Goal: Register for event/course

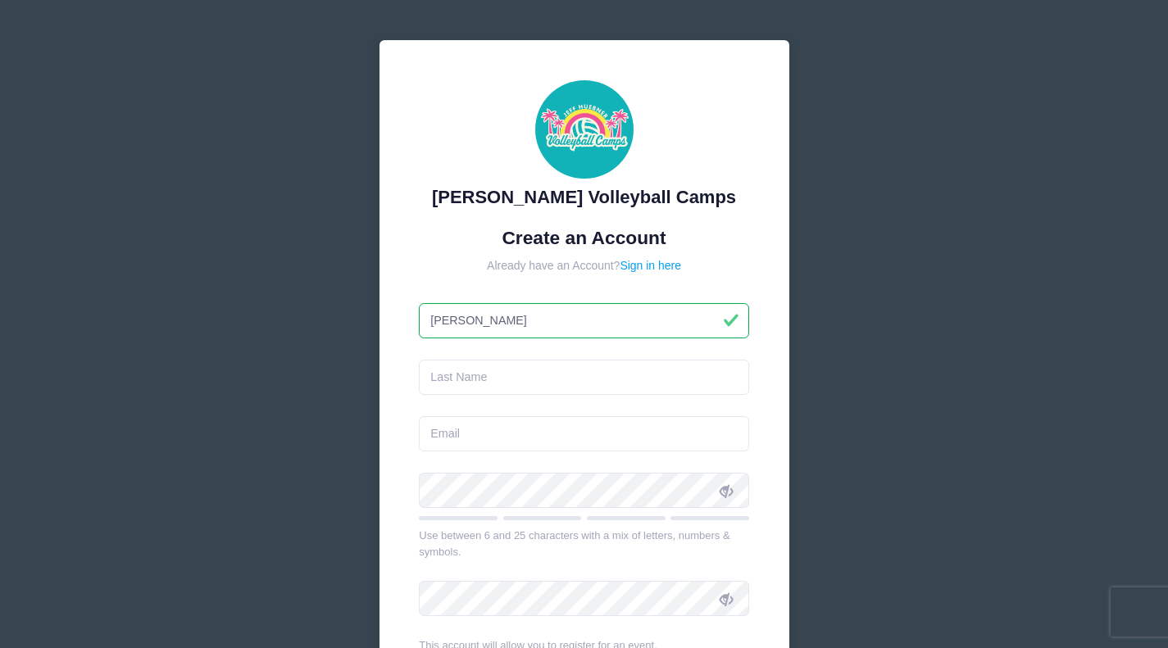
type input "[PERSON_NAME]"
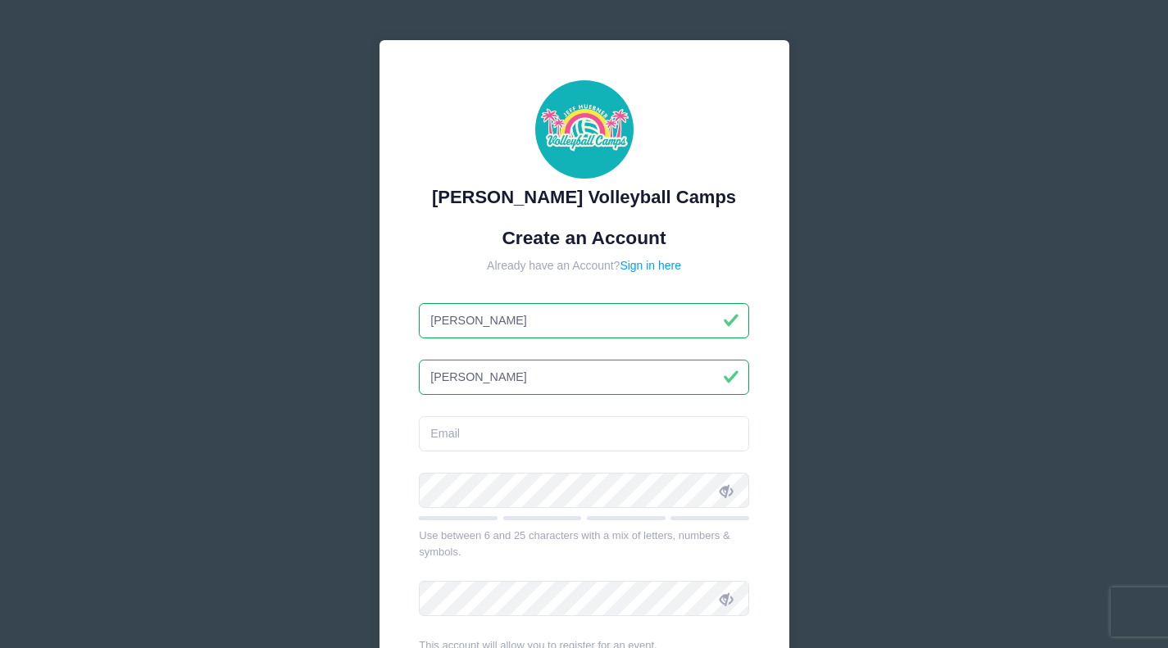
type input "[PERSON_NAME]"
type input "[EMAIL_ADDRESS][DOMAIN_NAME]"
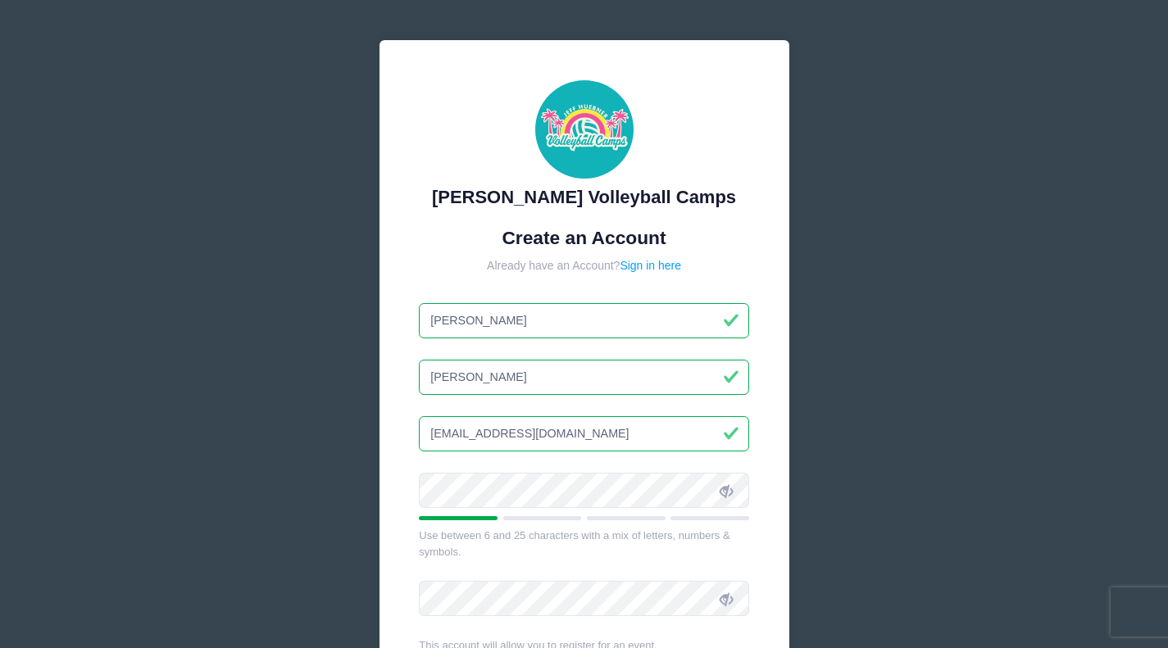
click at [542, 323] on input "[PERSON_NAME]" at bounding box center [584, 320] width 330 height 35
type input "[PERSON_NAME]"
click at [732, 491] on icon at bounding box center [725, 490] width 13 height 13
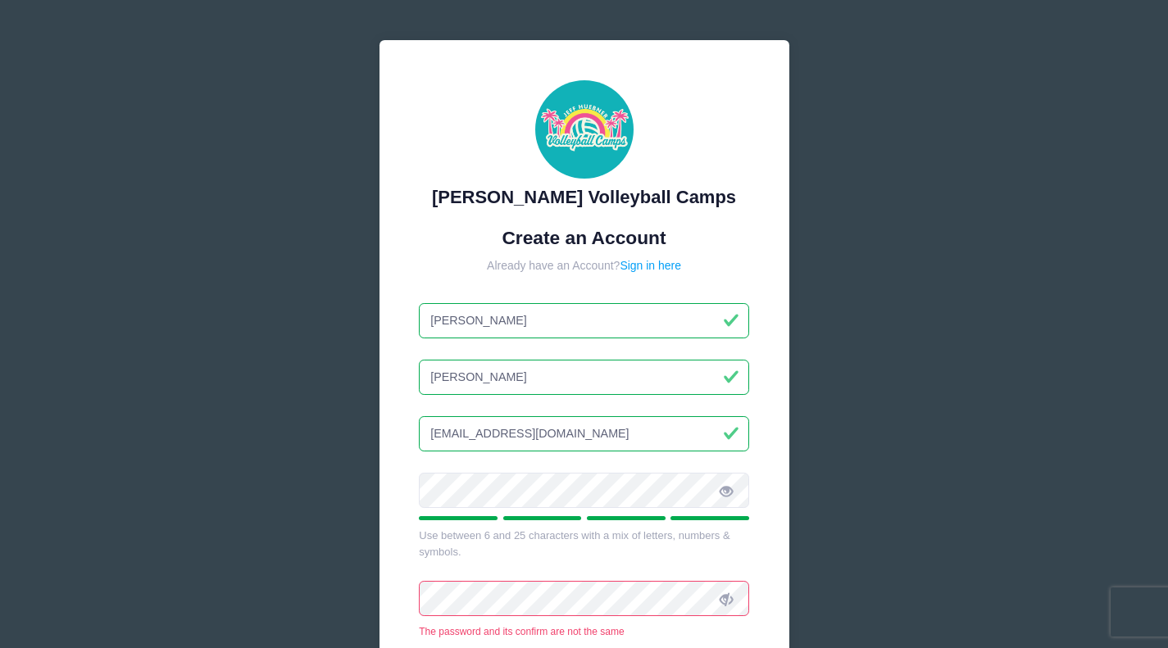
click at [726, 600] on icon at bounding box center [725, 599] width 13 height 13
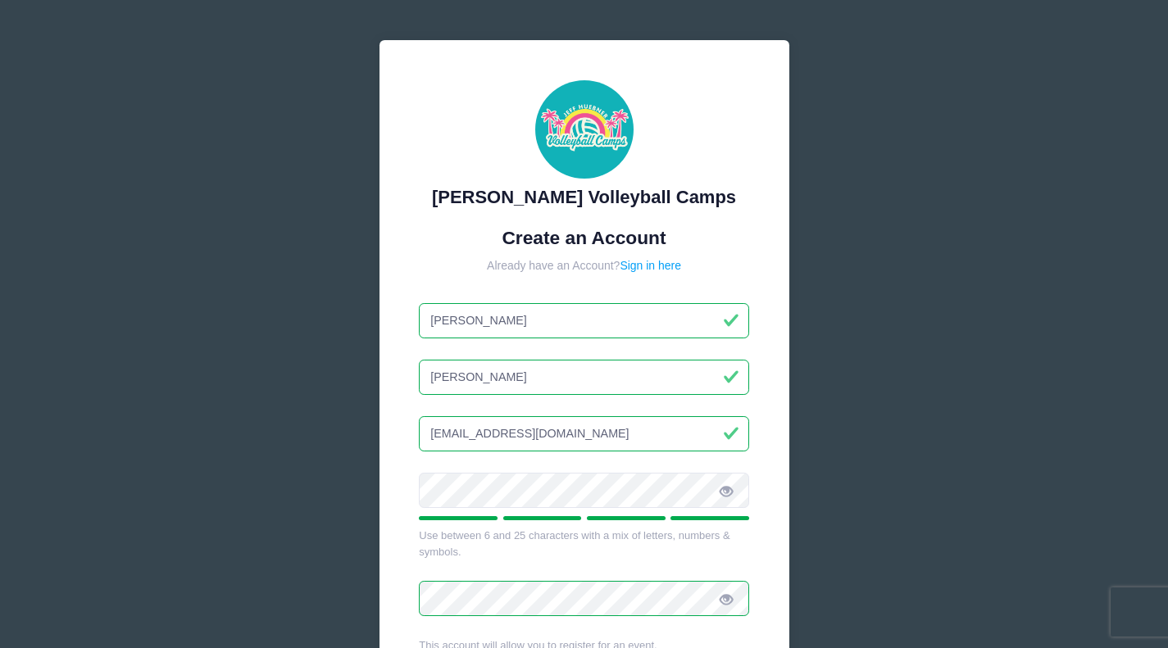
click at [605, 556] on div "Use between 6 and 25 characters with a mix of letters, numbers & symbols." at bounding box center [584, 544] width 330 height 32
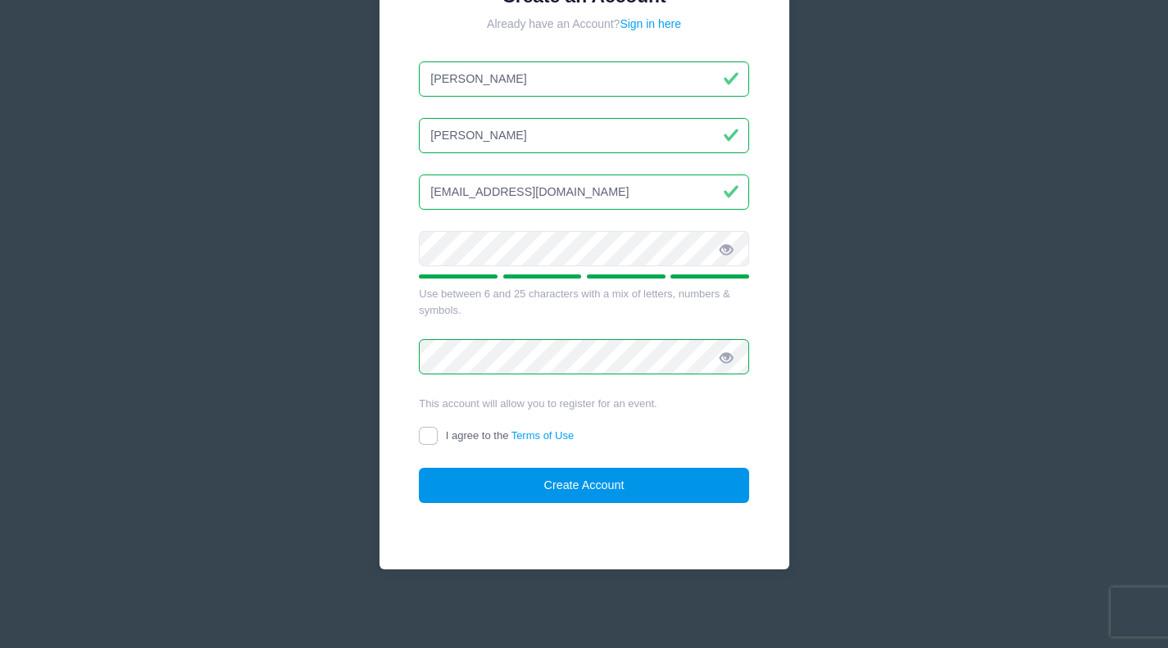
scroll to position [241, 0]
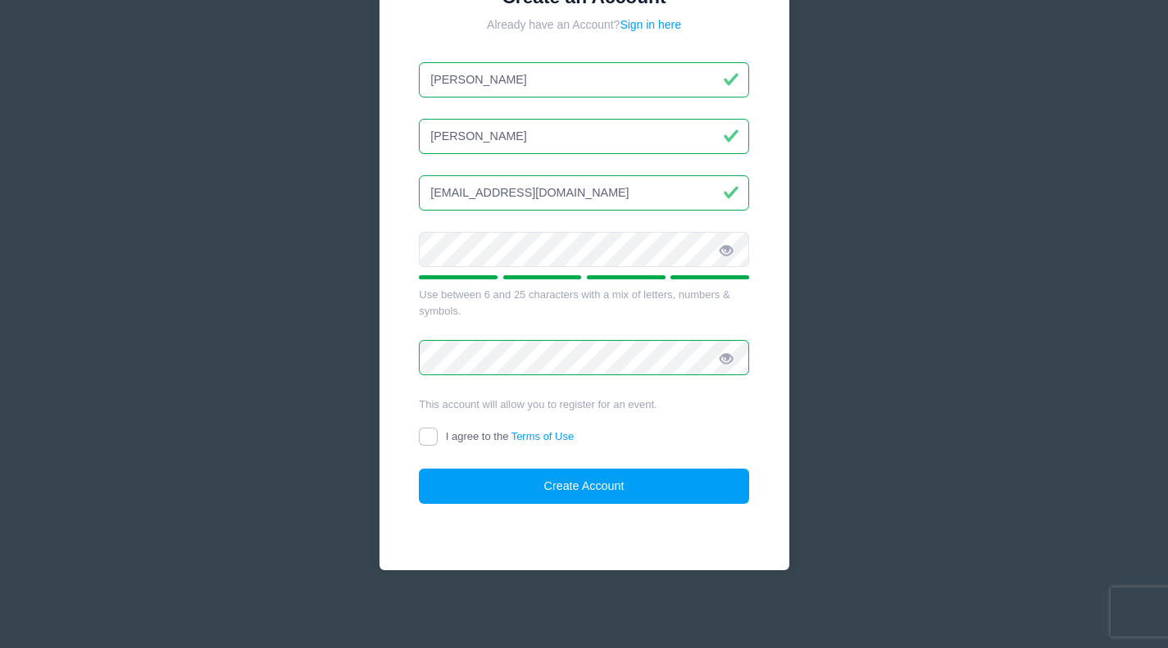
click at [432, 437] on input "I agree to the Terms of Use" at bounding box center [428, 437] width 19 height 19
checkbox input "true"
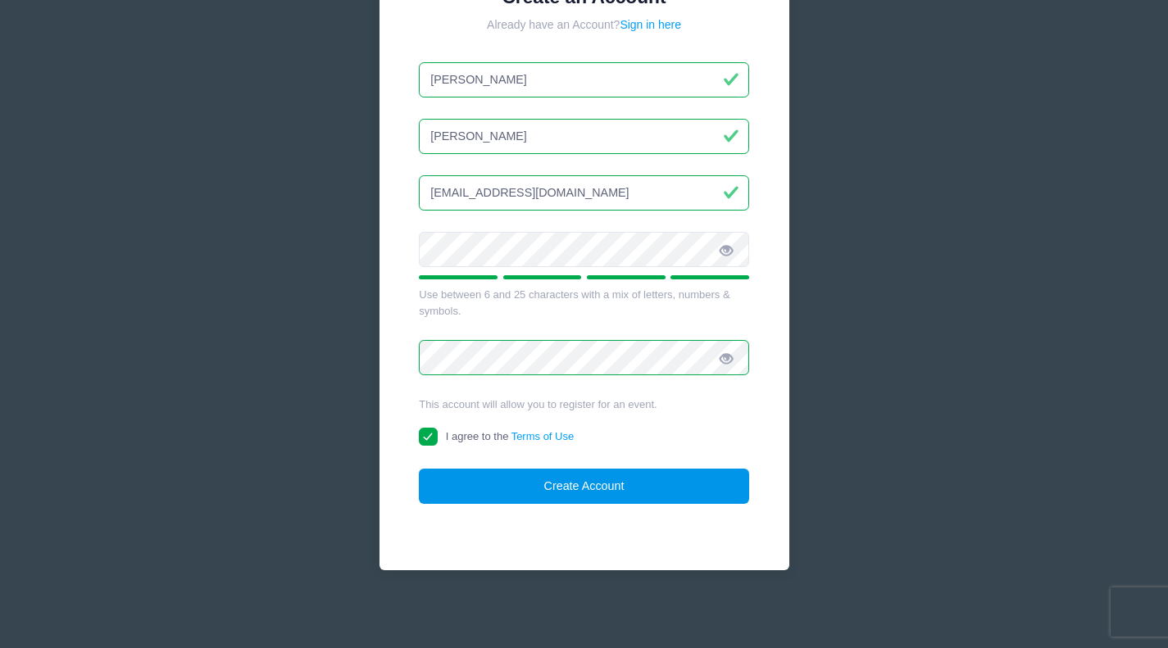
click at [507, 483] on button "Create Account" at bounding box center [584, 486] width 330 height 35
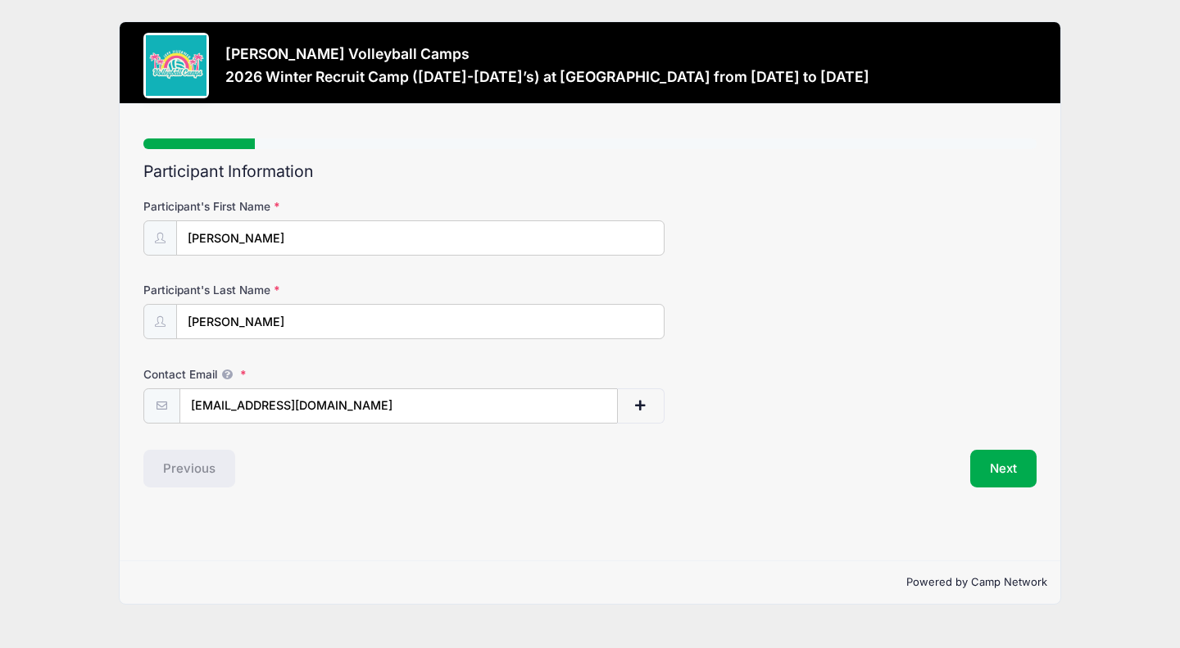
click at [357, 447] on div "Participant Information Participant's First Name [GEOGRAPHIC_DATA] Participant'…" at bounding box center [589, 324] width 893 height 325
click at [388, 411] on input "[EMAIL_ADDRESS][DOMAIN_NAME]" at bounding box center [398, 406] width 437 height 35
type input "[EMAIL_ADDRESS][DOMAIN_NAME]"
click at [457, 463] on div "Previous" at bounding box center [363, 469] width 455 height 38
click at [1009, 463] on button "Next" at bounding box center [1003, 469] width 66 height 38
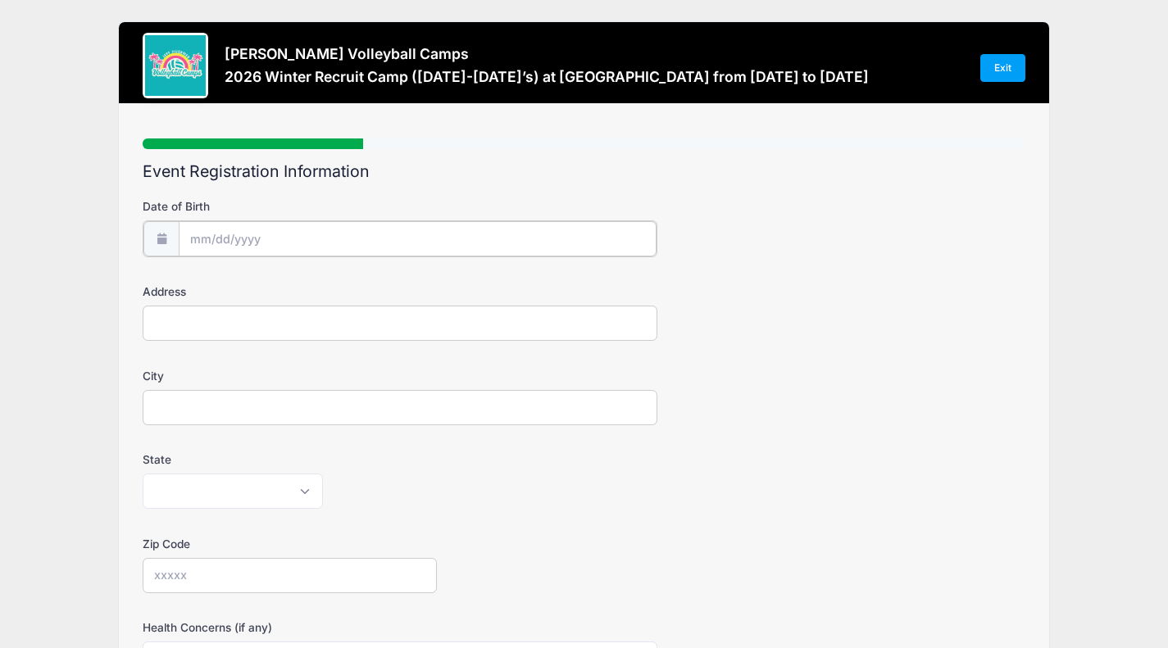
click at [228, 229] on input "Date of Birth" at bounding box center [418, 238] width 478 height 35
click at [383, 284] on icon at bounding box center [384, 281] width 11 height 11
select select "10"
click at [354, 283] on span at bounding box center [352, 286] width 11 height 12
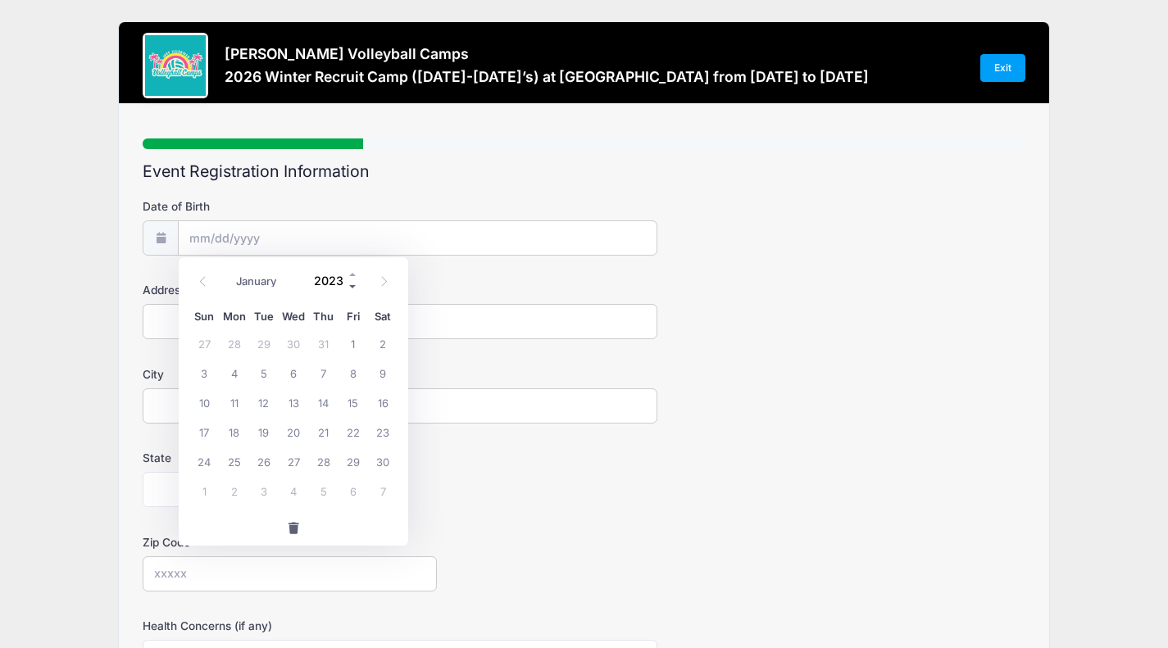
click at [354, 283] on span at bounding box center [352, 286] width 11 height 12
type input "2022"
click at [206, 286] on icon at bounding box center [202, 281] width 11 height 11
select select "9"
click at [271, 457] on span "25" at bounding box center [263, 461] width 29 height 29
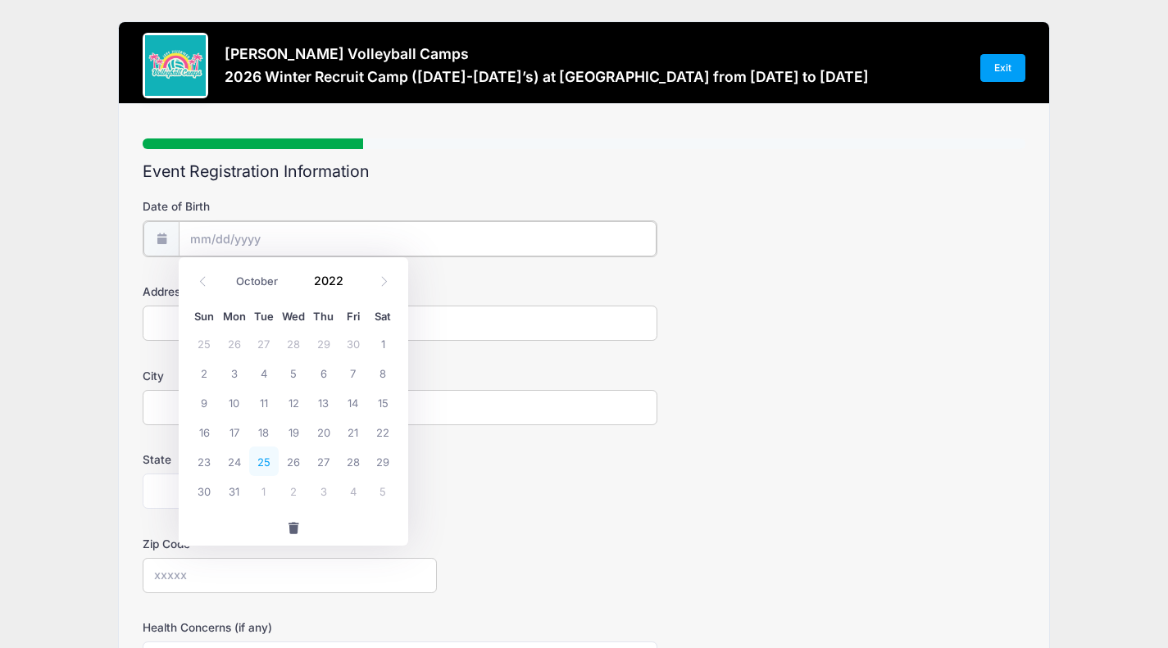
type input "[DATE]"
click at [250, 234] on input "[DATE]" at bounding box center [418, 238] width 478 height 35
click at [351, 273] on span at bounding box center [352, 274] width 11 height 12
click at [351, 285] on span at bounding box center [352, 286] width 11 height 12
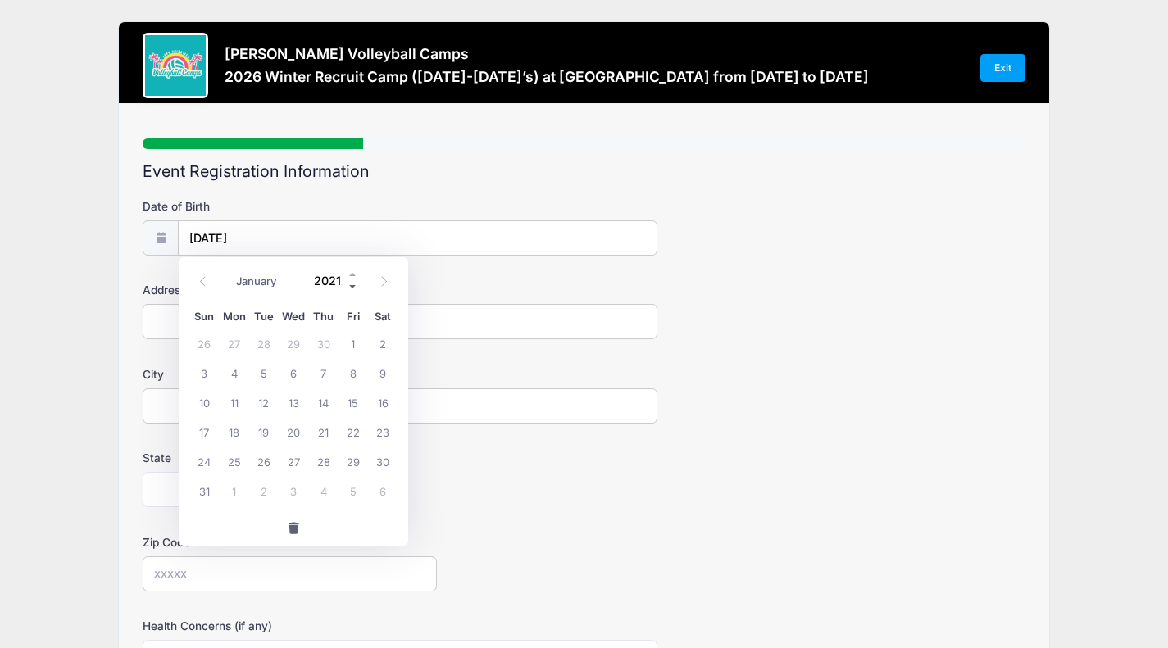
click at [351, 285] on span at bounding box center [352, 286] width 11 height 12
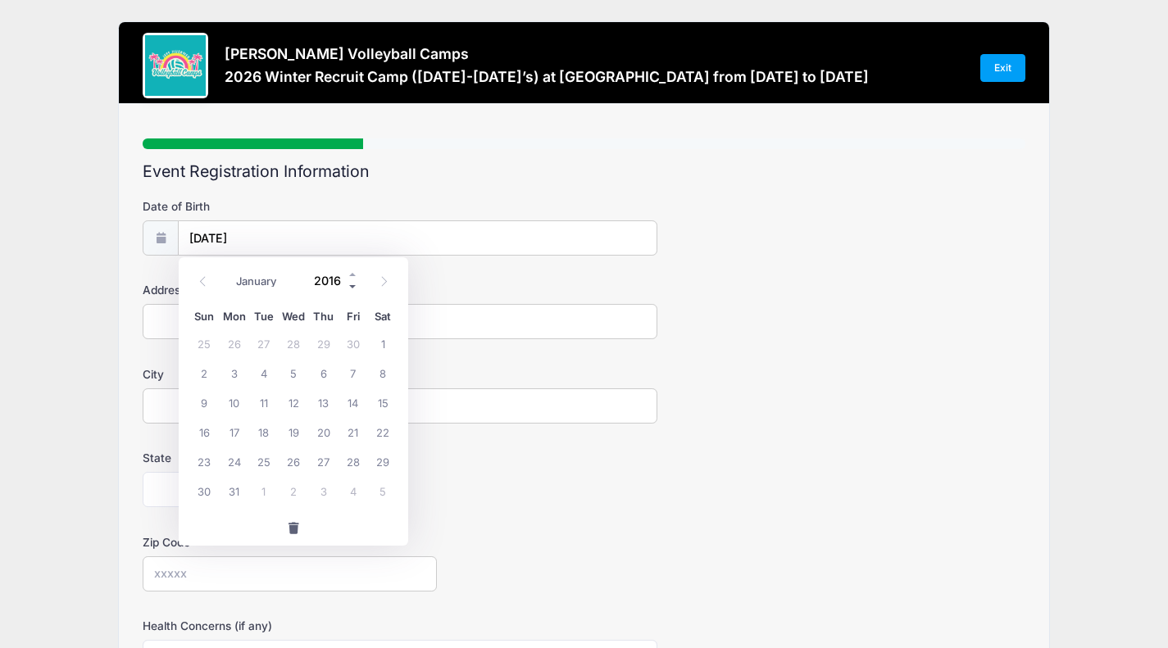
click at [351, 285] on span at bounding box center [352, 286] width 11 height 12
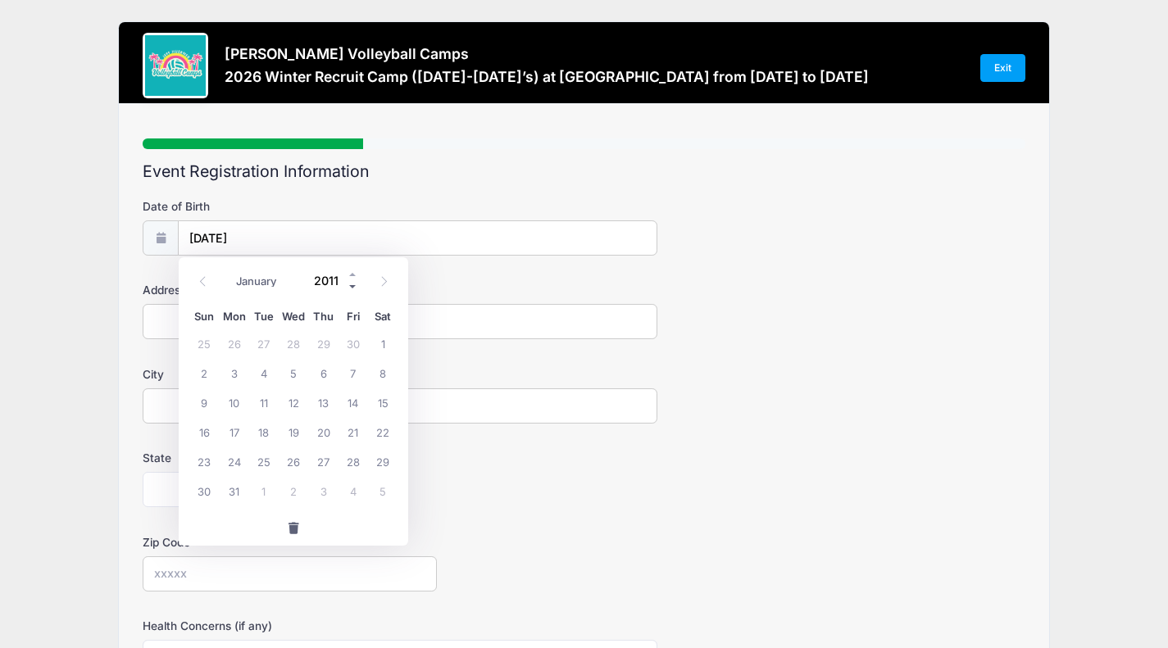
click at [351, 285] on span at bounding box center [352, 286] width 11 height 12
type input "2008"
click at [385, 424] on span "25" at bounding box center [382, 431] width 29 height 29
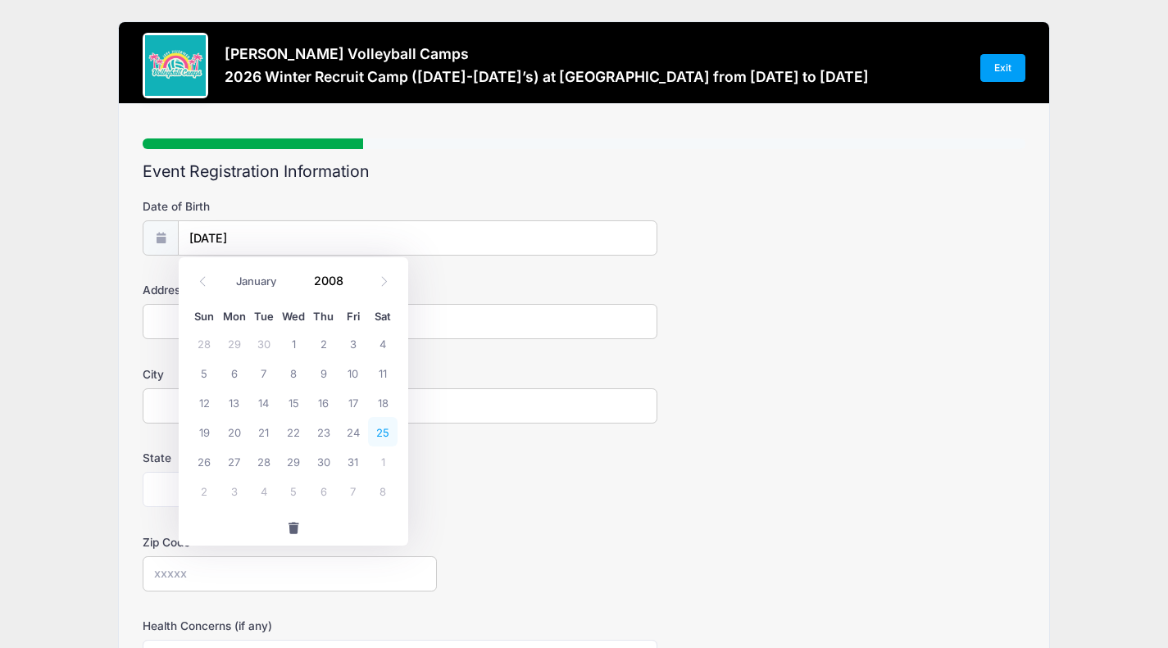
type input "[DATE]"
type input "[STREET_ADDRESS]"
type input "[GEOGRAPHIC_DATA]"
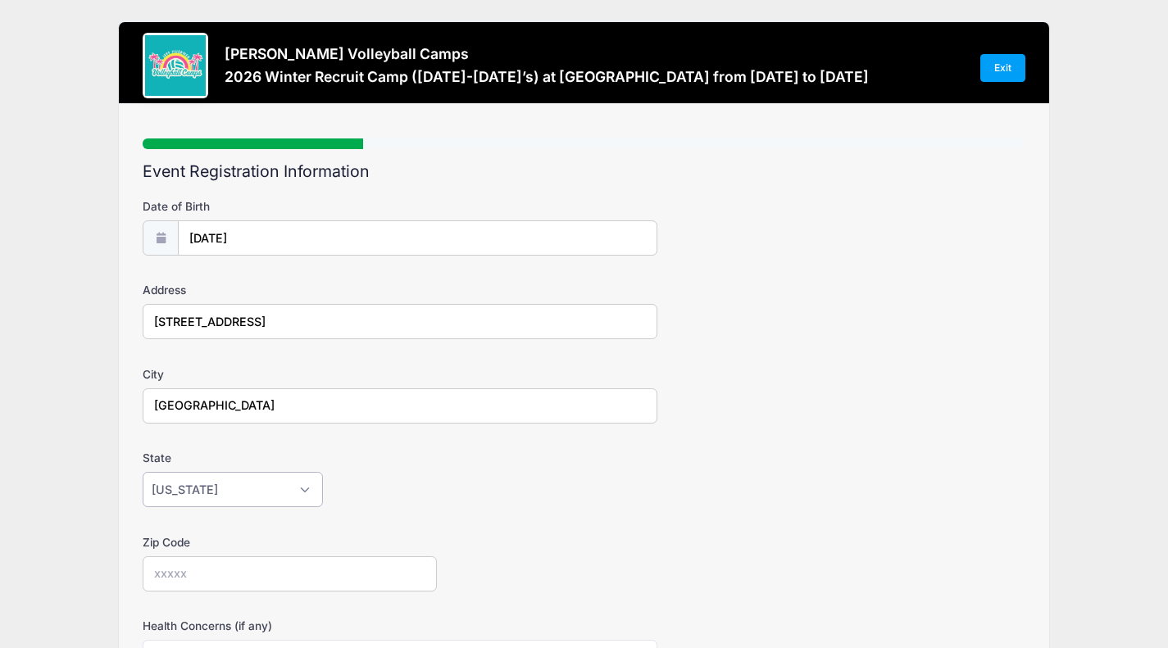
select select "FL"
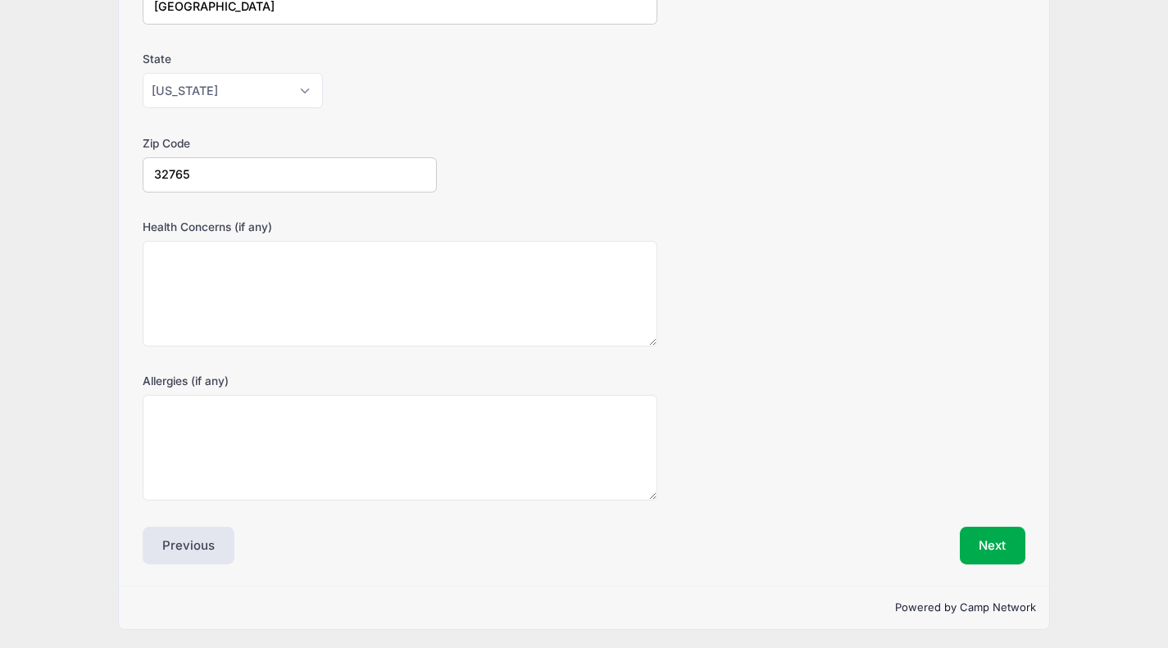
scroll to position [398, 0]
type input "32765"
click at [986, 548] on button "Next" at bounding box center [992, 547] width 66 height 38
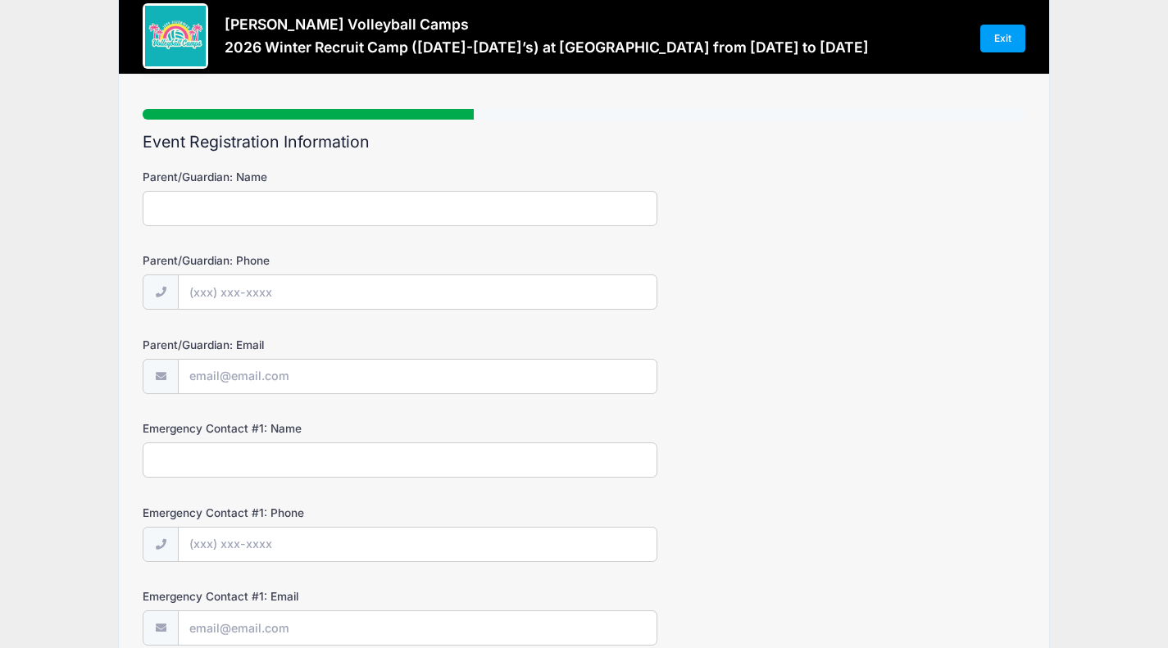
scroll to position [0, 0]
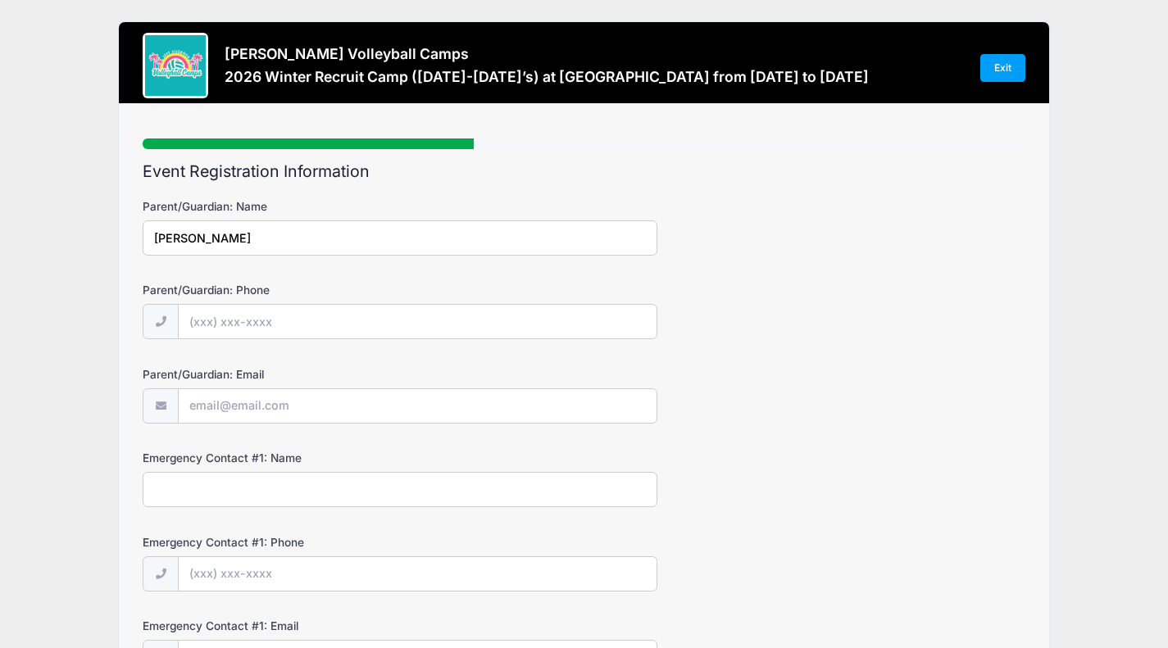
type input "[PERSON_NAME]"
type input "[PHONE_NUMBER]"
type input "[EMAIL_ADDRESS][DOMAIN_NAME]"
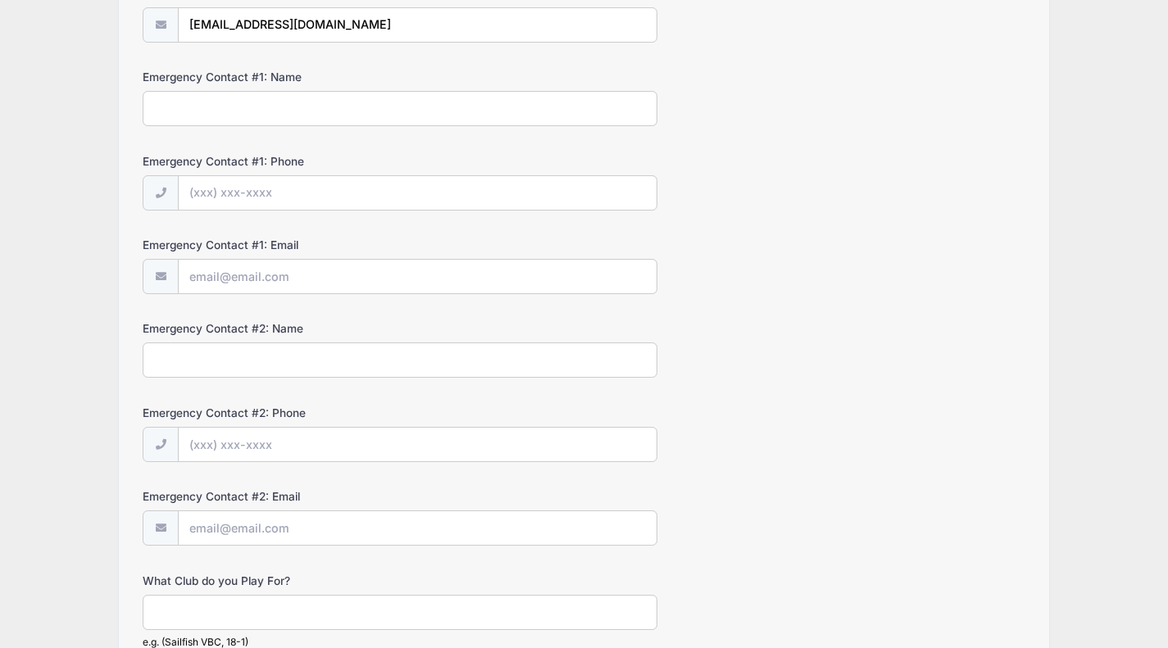
scroll to position [379, 0]
type input "[PERSON_NAME]"
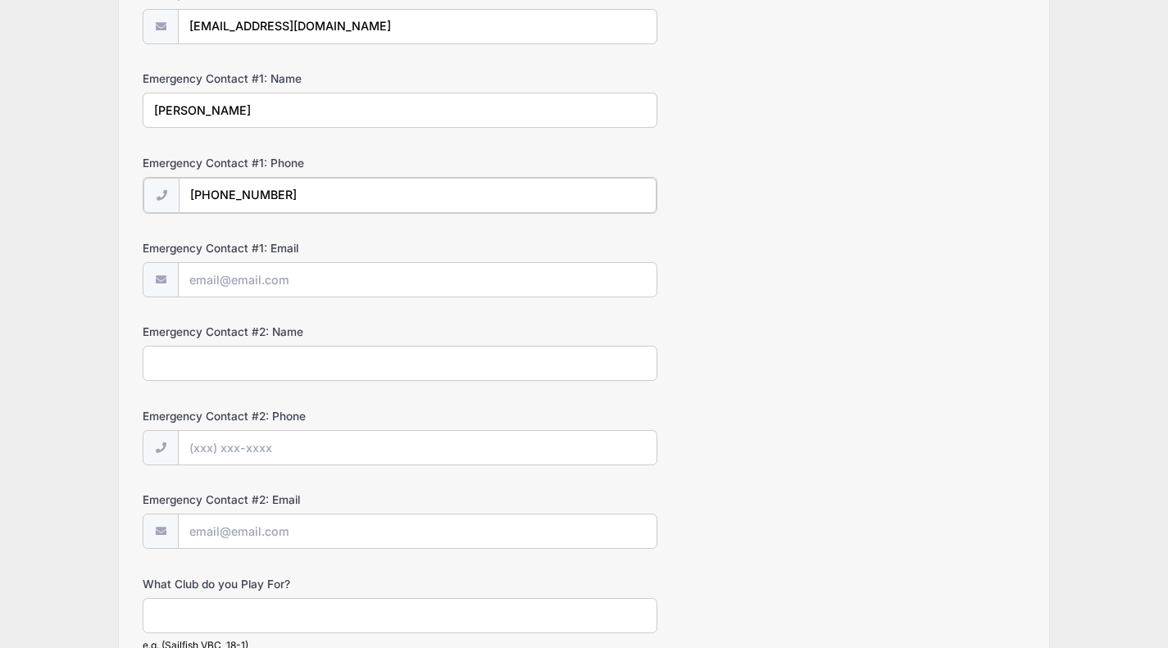
type input "[PHONE_NUMBER]"
type input "[EMAIL_ADDRESS][DOMAIN_NAME]"
type input "[PERSON_NAME]"
type input "[PHONE_NUMBER]"
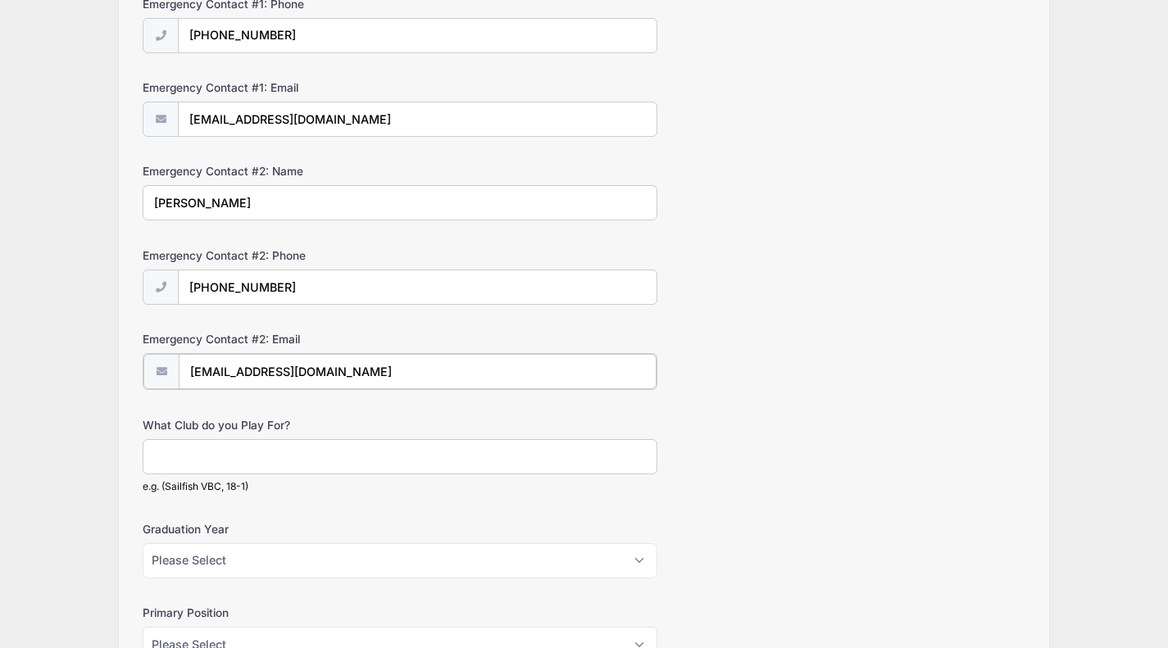
scroll to position [664, 0]
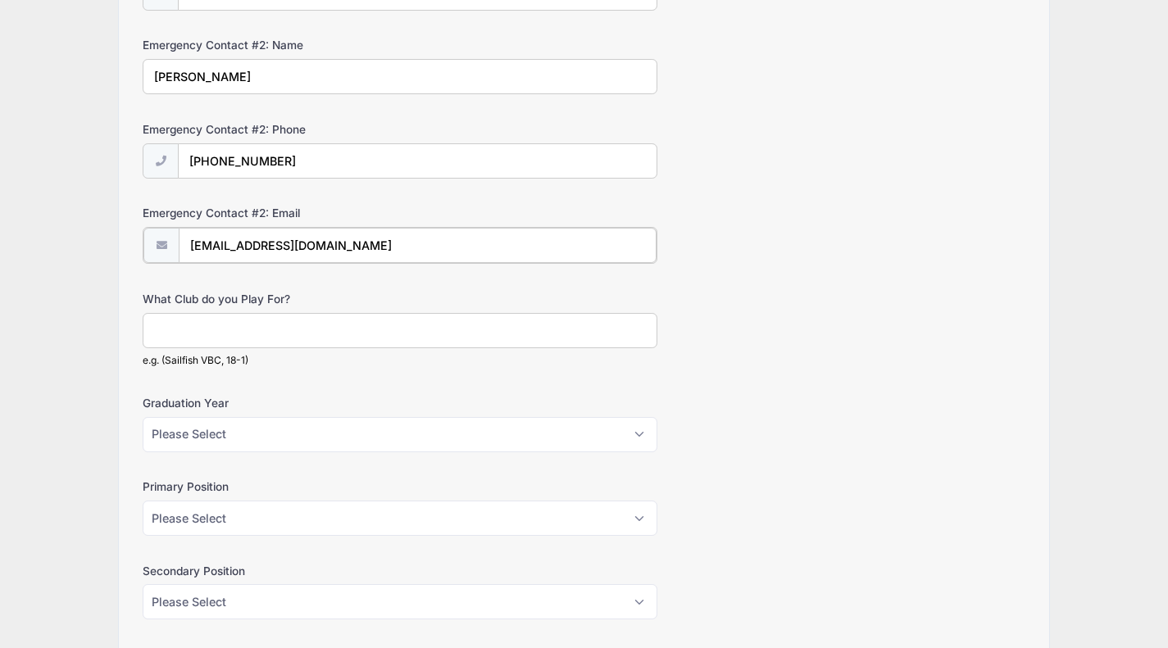
type input "[EMAIL_ADDRESS][DOMAIN_NAME]"
click at [191, 327] on input "What Club do you Play For?" at bounding box center [400, 328] width 515 height 35
type input "Oviedo Volleyball Academy 17-1"
select select "2027"
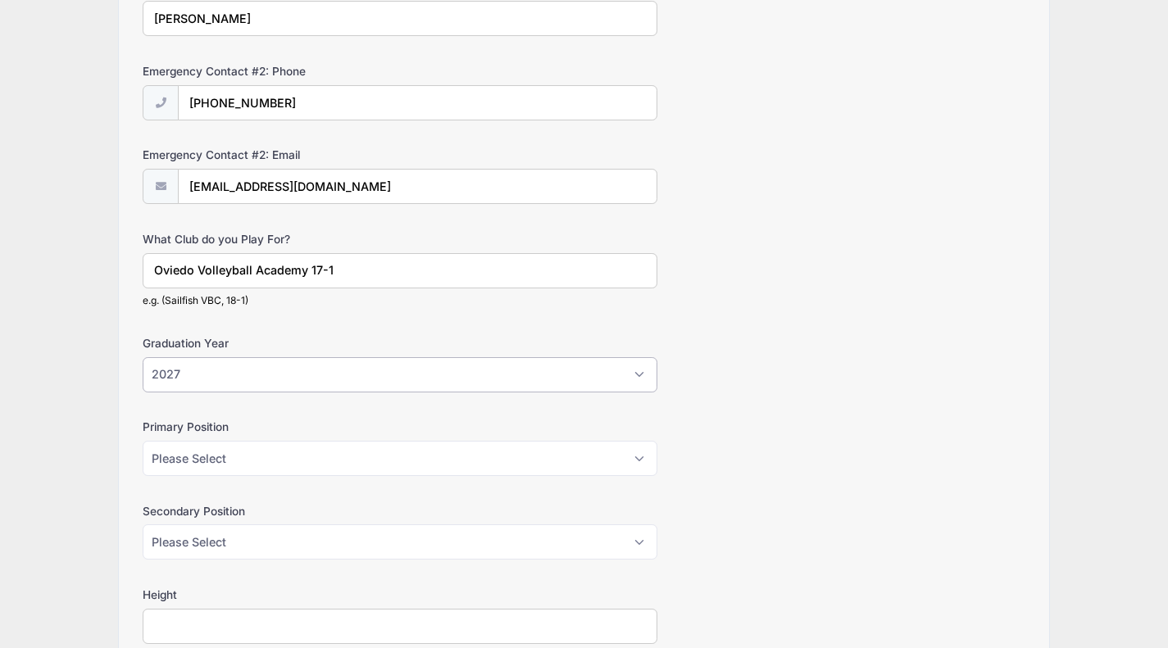
scroll to position [753, 0]
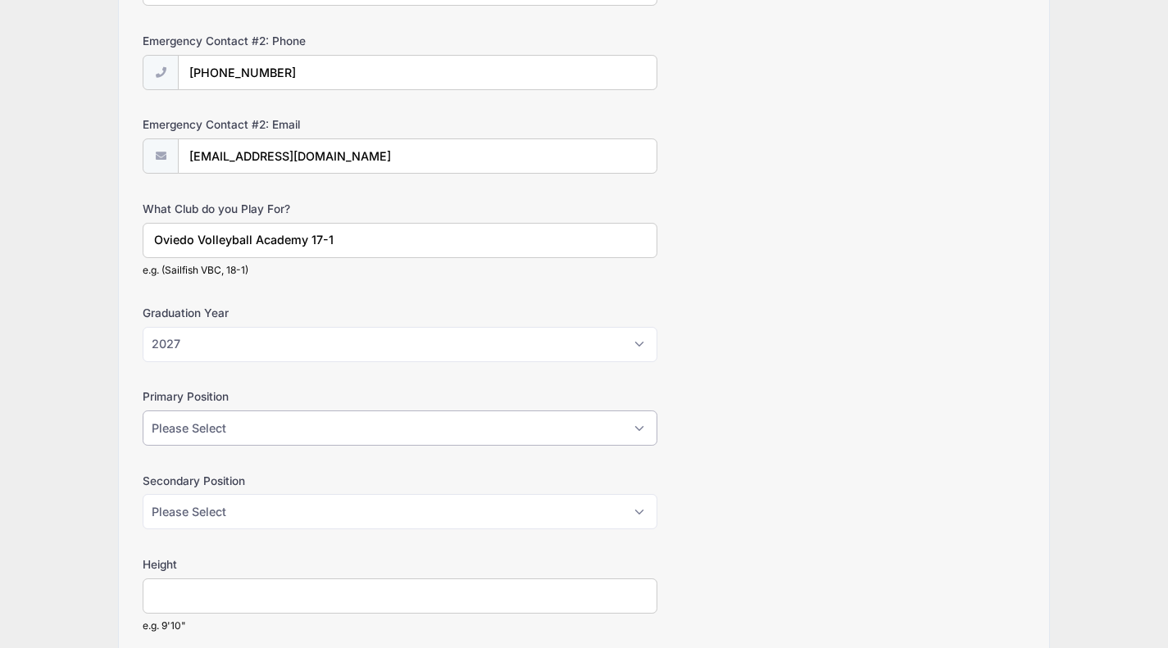
select select "Outside Hitter"
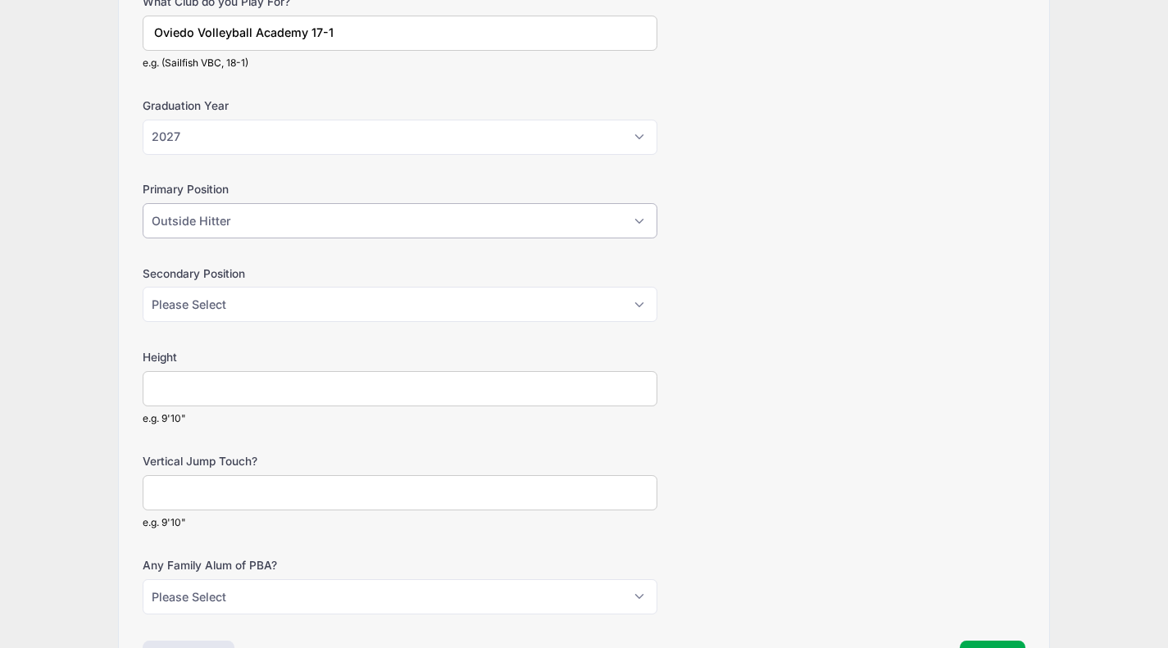
scroll to position [961, 0]
select select "Rightside Hitter"
click at [171, 370] on input "Height" at bounding box center [400, 387] width 515 height 35
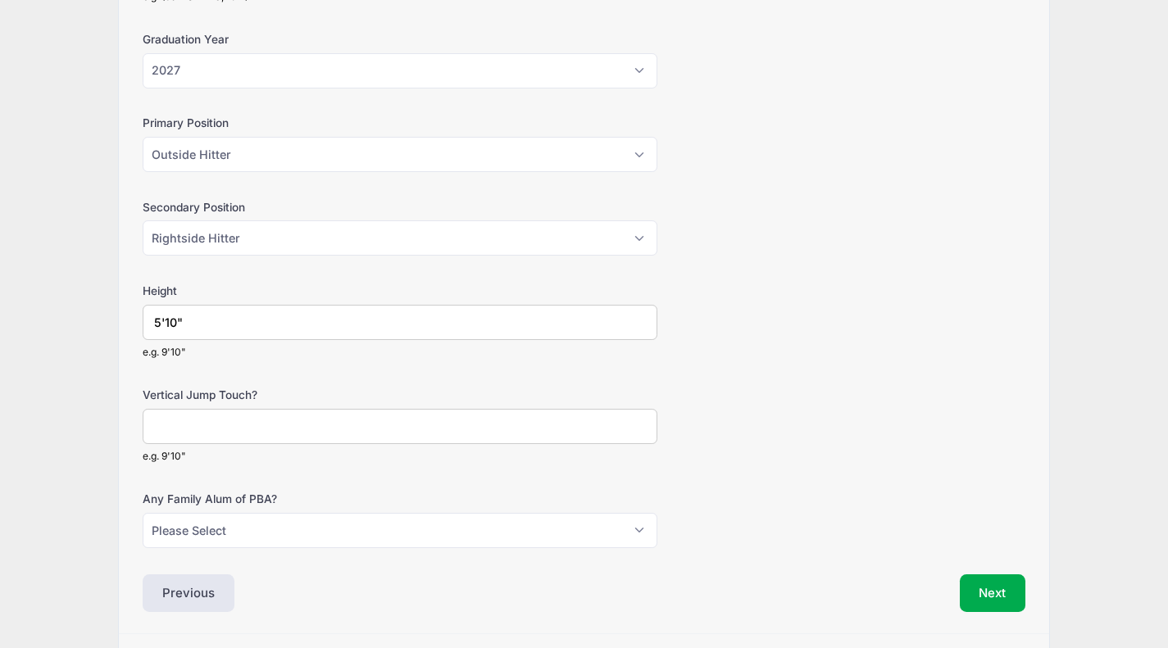
scroll to position [1028, 0]
type input "5'10""
click at [227, 415] on input "Vertical Jump Touch?" at bounding box center [400, 424] width 515 height 35
type input "9'7""
select select "No"
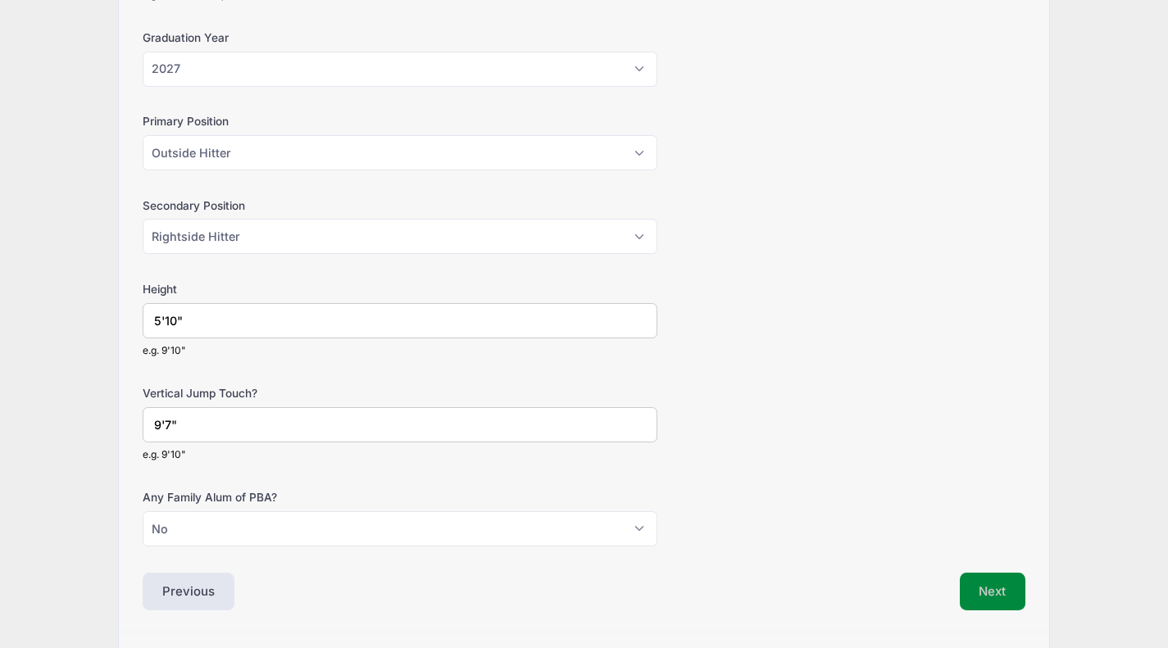
click at [977, 573] on button "Next" at bounding box center [992, 592] width 66 height 38
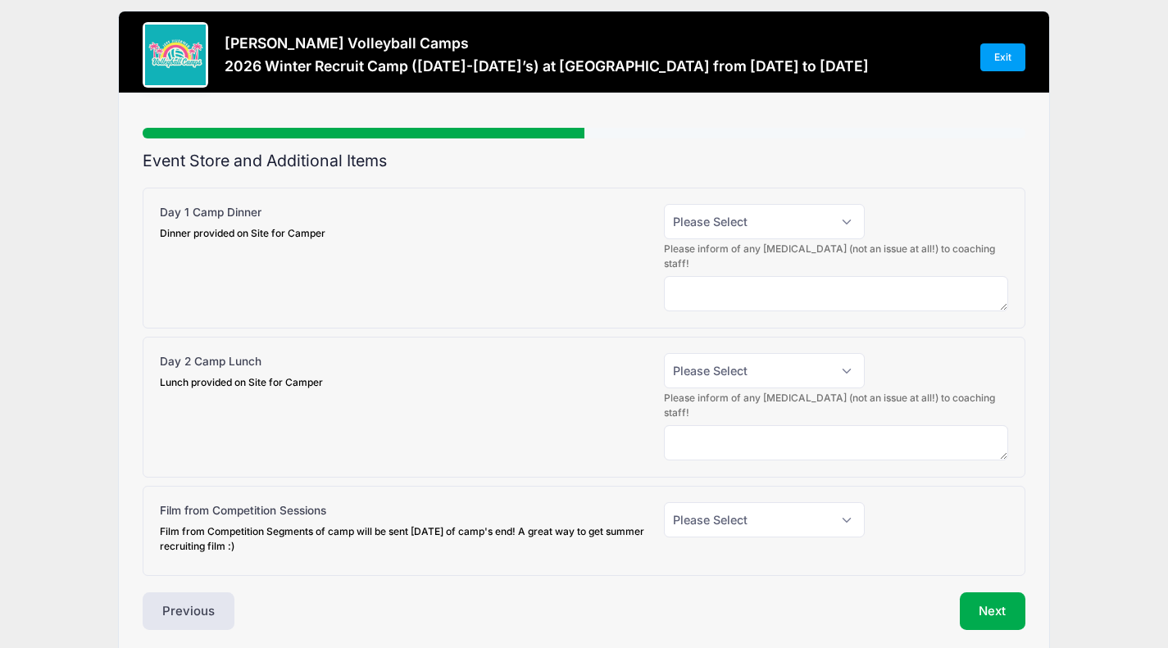
scroll to position [0, 0]
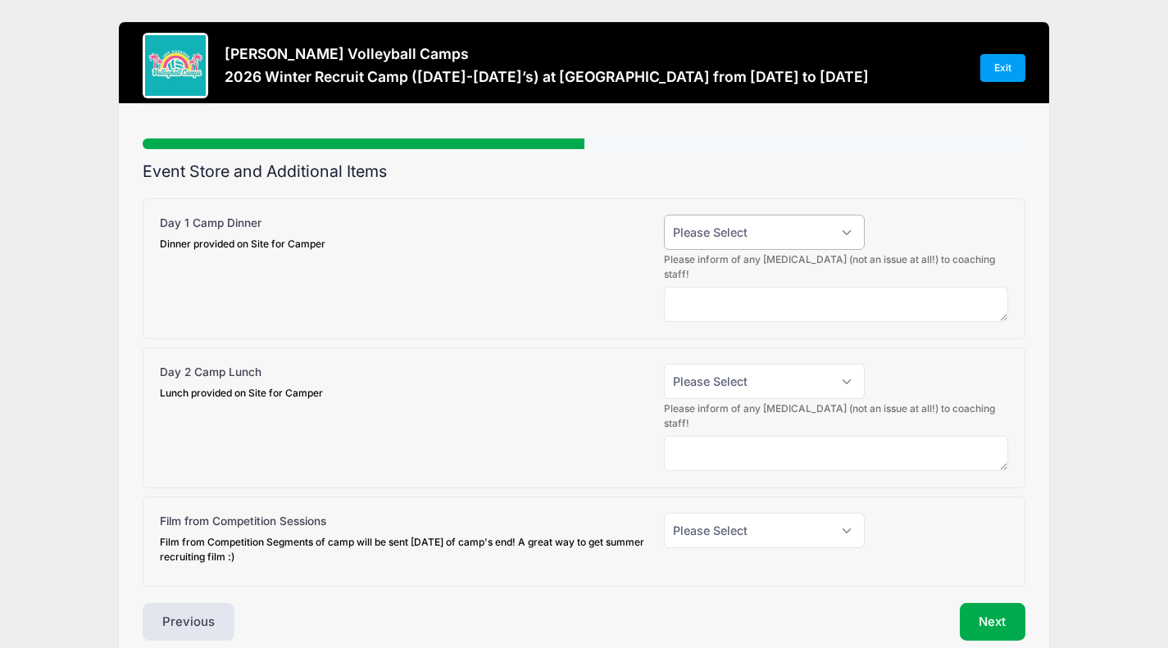
select select "1"
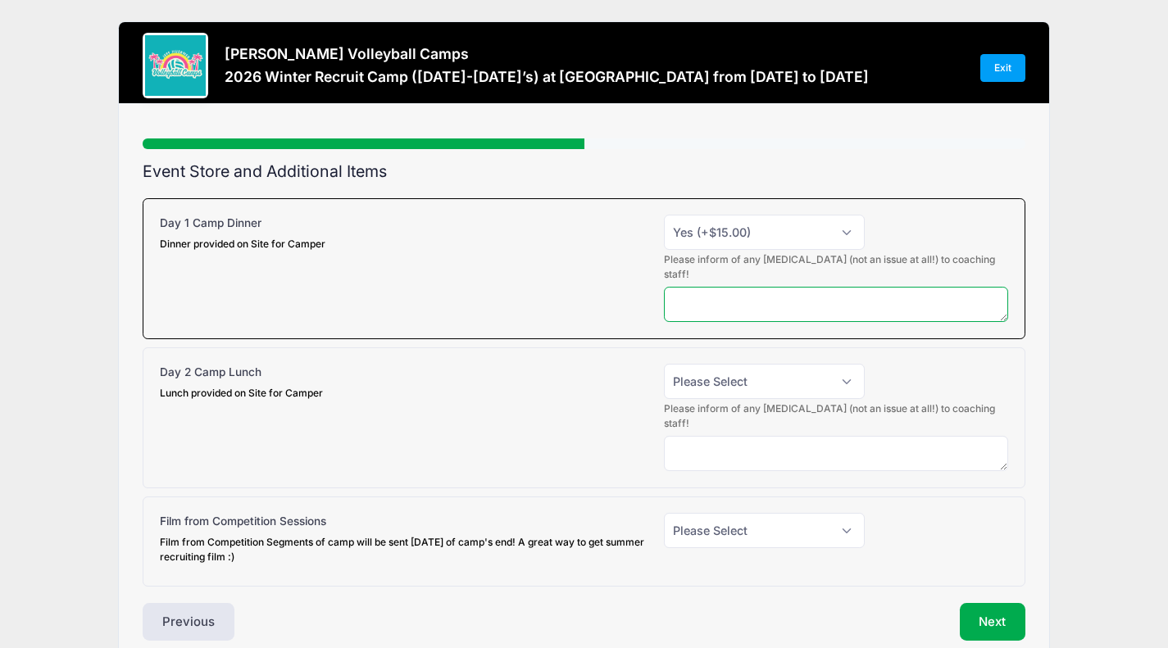
click at [810, 287] on textarea at bounding box center [836, 304] width 344 height 35
select select "1"
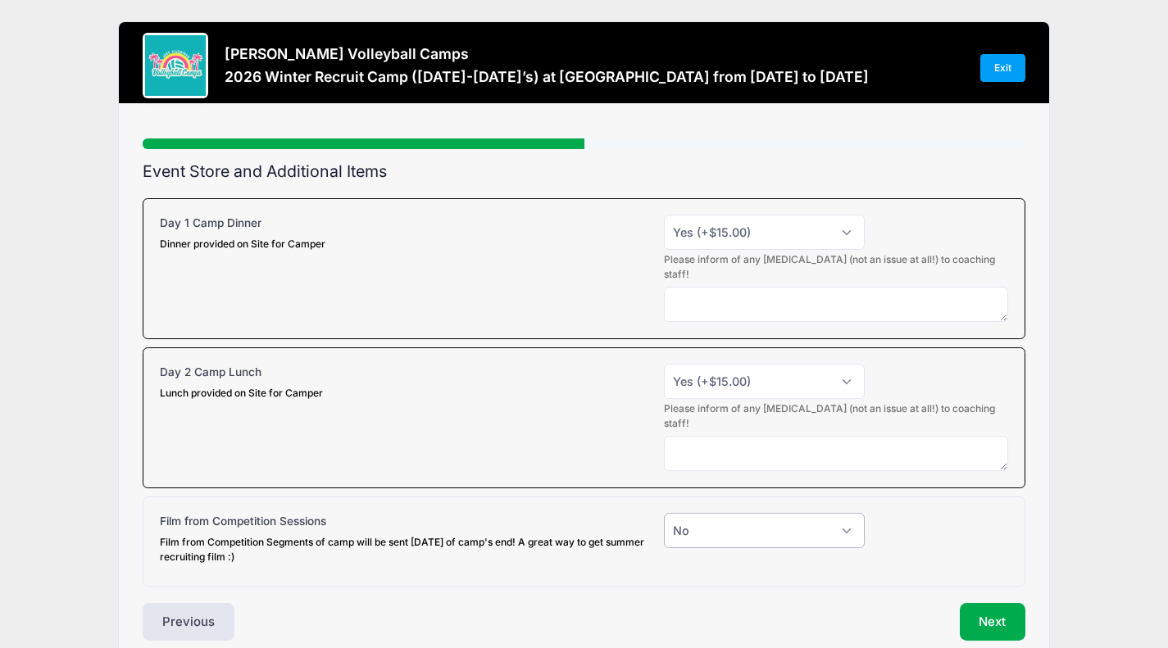
select select "1"
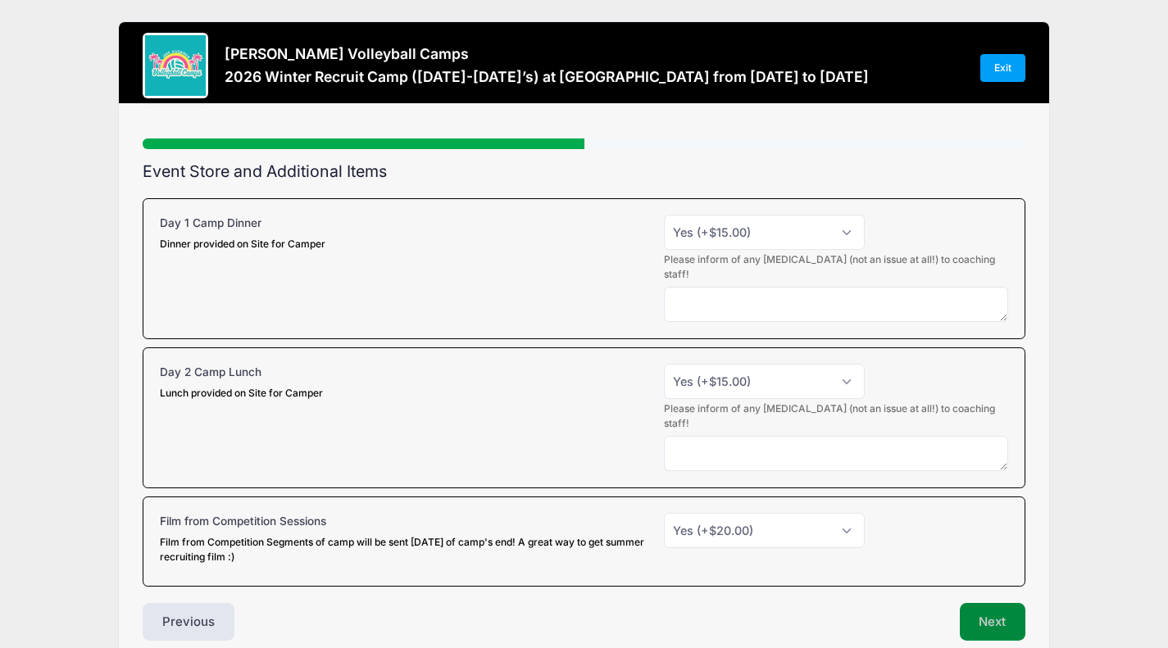
click at [984, 603] on button "Next" at bounding box center [992, 622] width 66 height 38
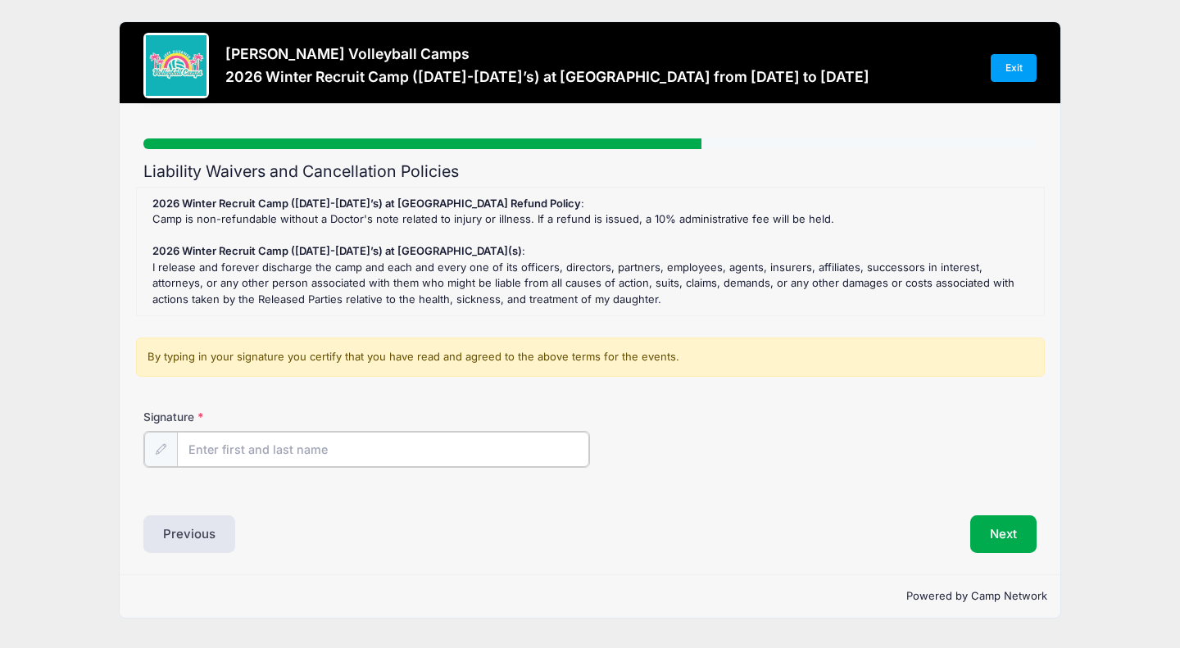
click at [374, 451] on input "Signature" at bounding box center [383, 449] width 412 height 35
type input "G"
type input "[PERSON_NAME]"
click at [1005, 537] on button "Next" at bounding box center [1003, 533] width 66 height 38
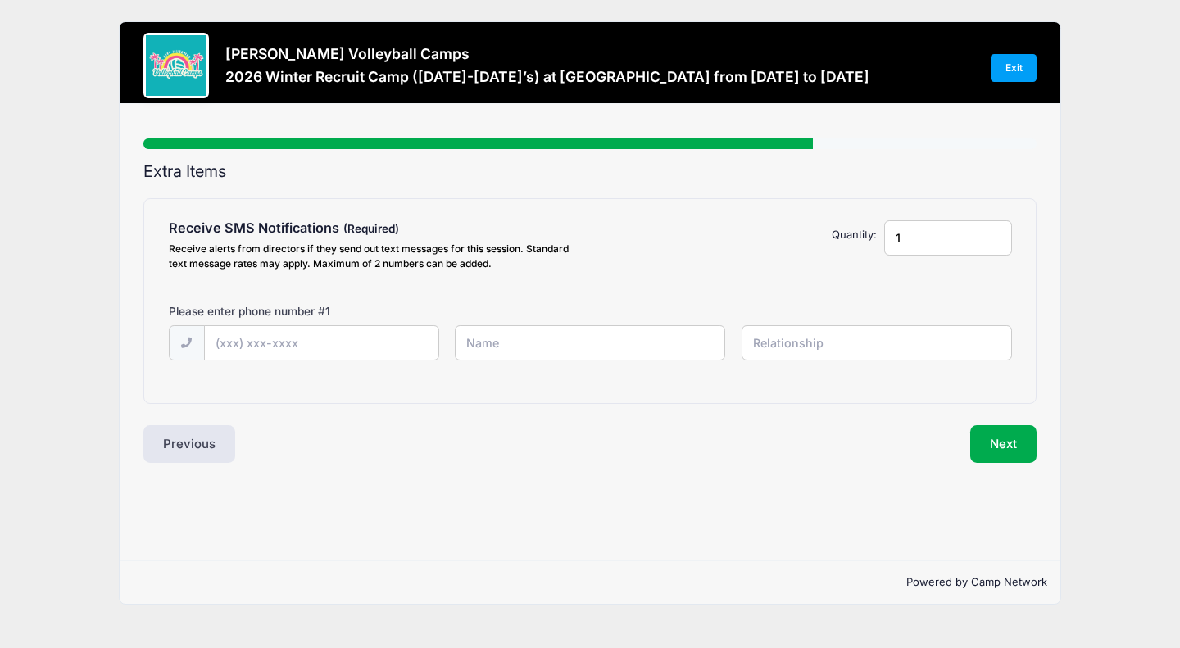
type input "2"
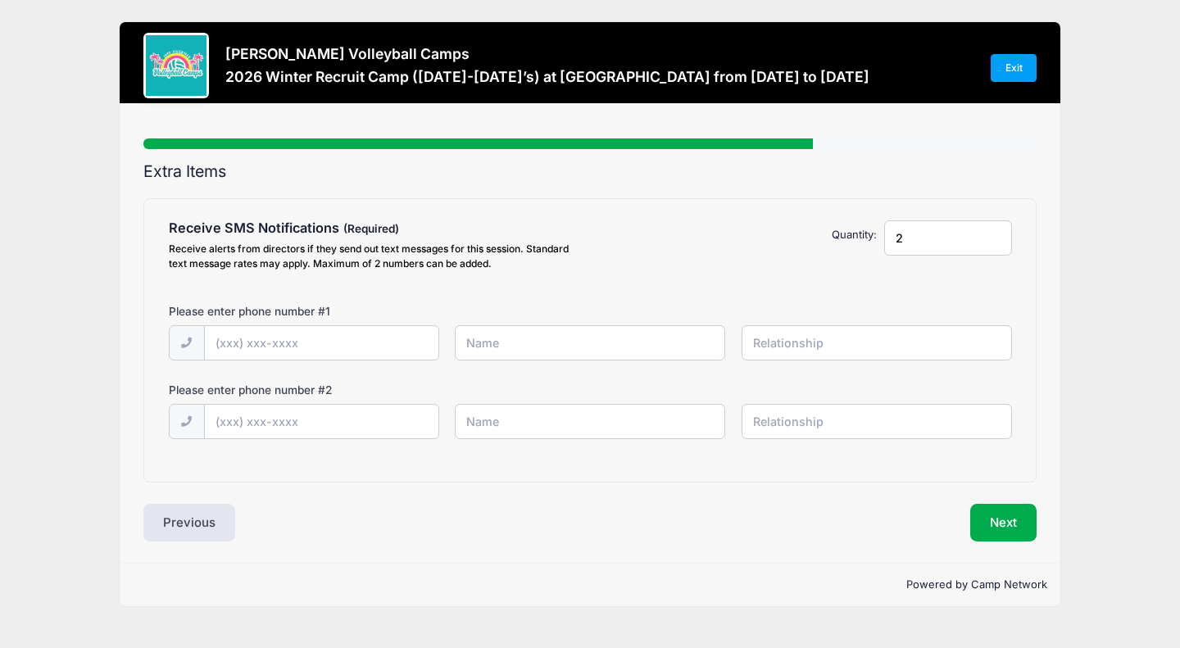
click at [996, 234] on input "2" at bounding box center [947, 237] width 127 height 35
click at [867, 331] on input "text" at bounding box center [876, 342] width 270 height 35
click at [230, 344] on input "text" at bounding box center [322, 343] width 234 height 35
type input "[PHONE_NUMBER]"
type input "[PERSON_NAME]"
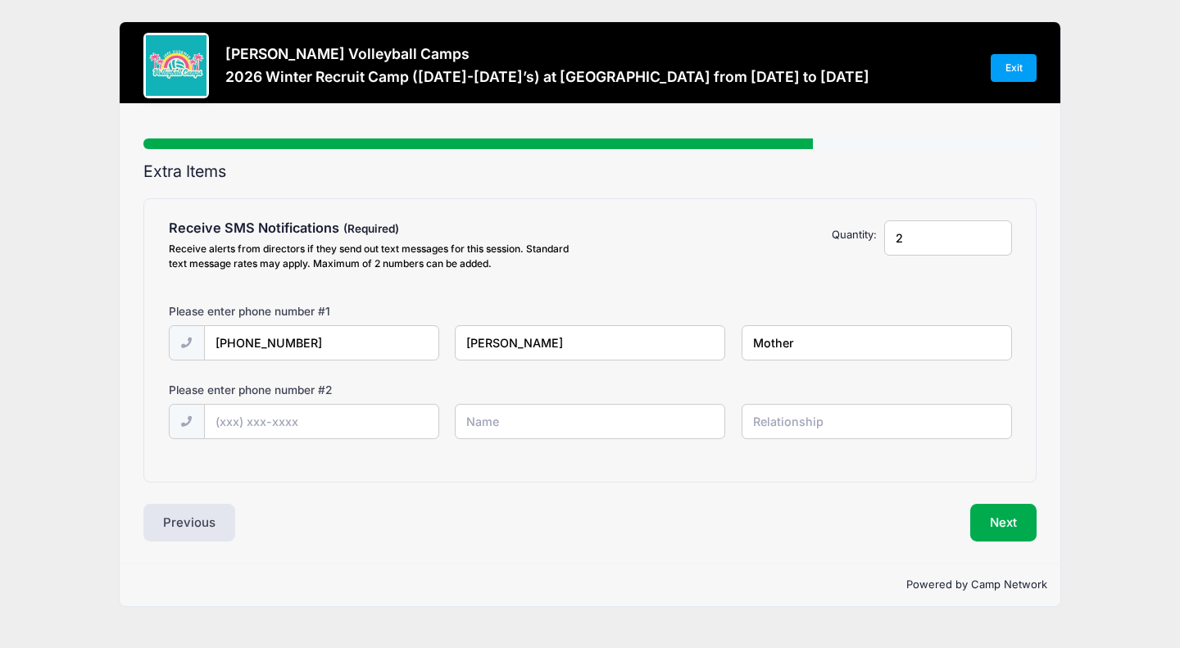
type input "Mother"
type input "[PHONE_NUMBER]"
type input "[PERSON_NAME]"
type input "Father"
click at [1003, 515] on button "Next" at bounding box center [1003, 523] width 66 height 38
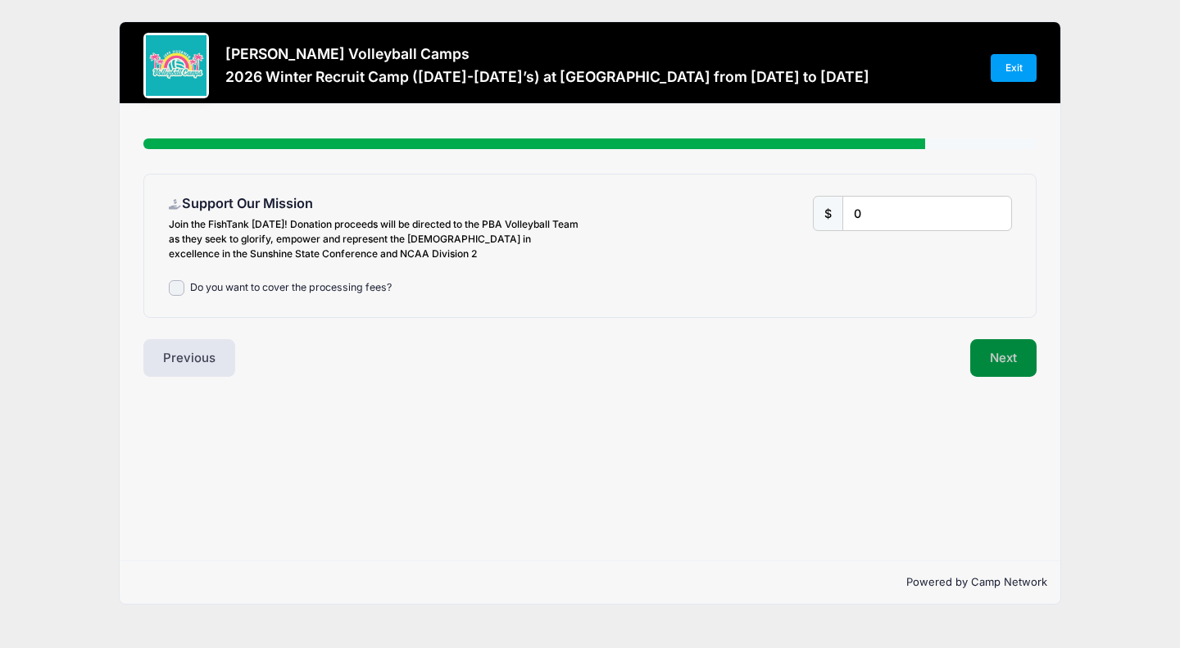
click at [995, 373] on button "Next" at bounding box center [1003, 358] width 66 height 38
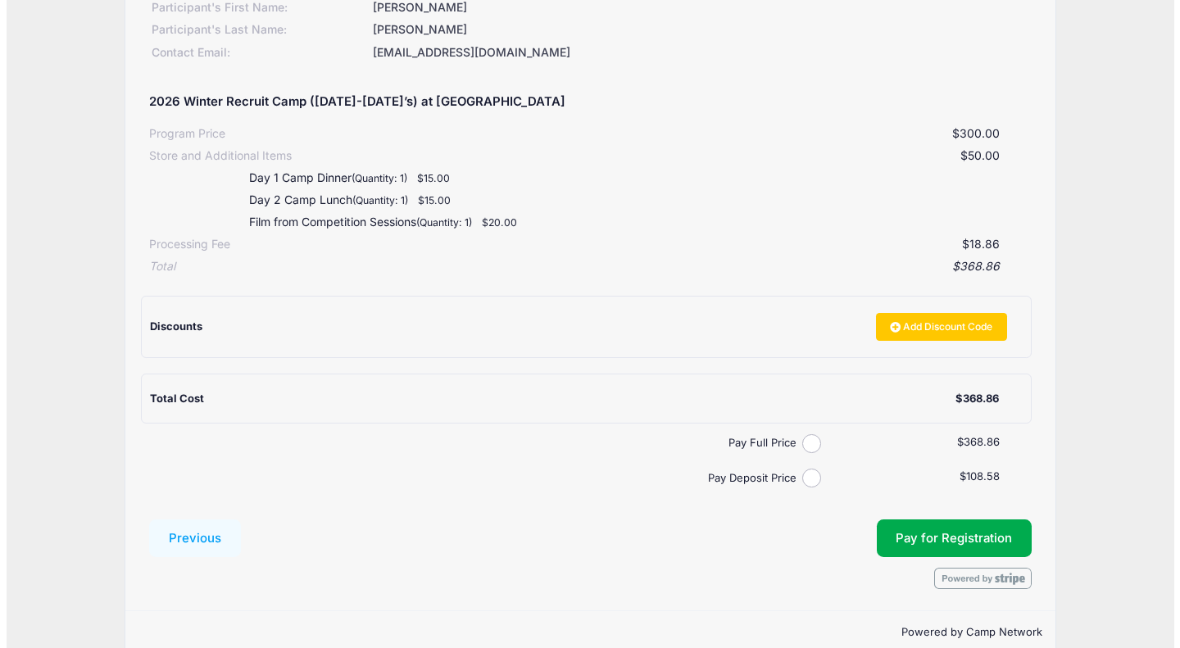
scroll to position [234, 0]
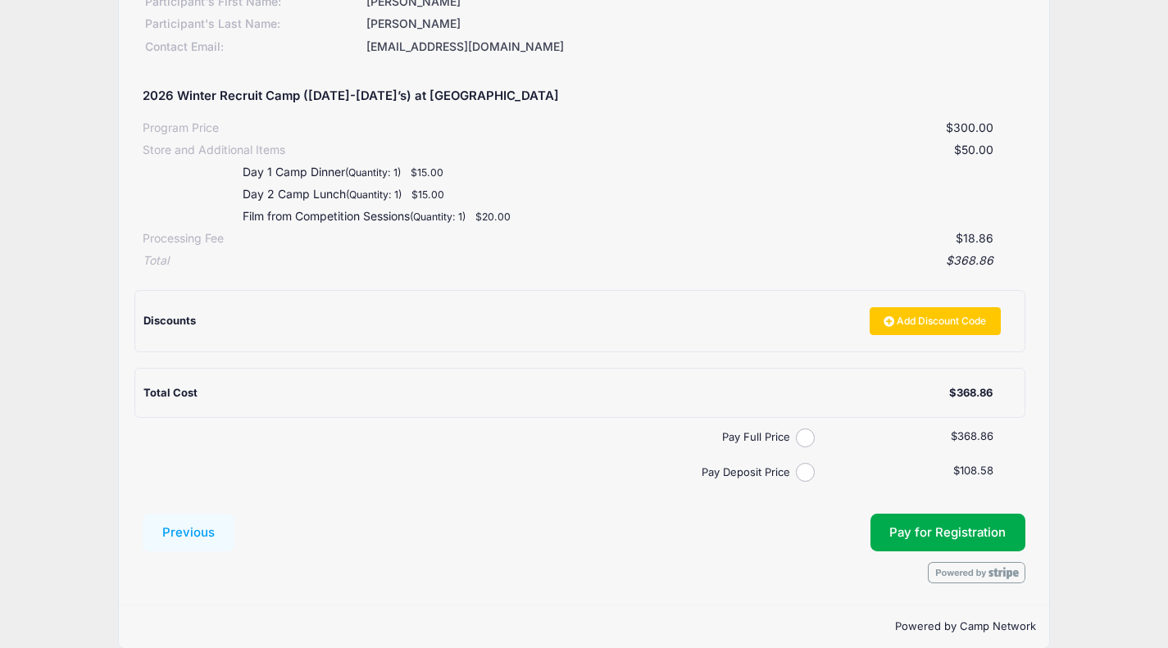
click at [800, 429] on input "Pay Full Price" at bounding box center [805, 438] width 19 height 19
radio input "true"
click at [958, 514] on button "Pay for Registration" at bounding box center [948, 533] width 156 height 38
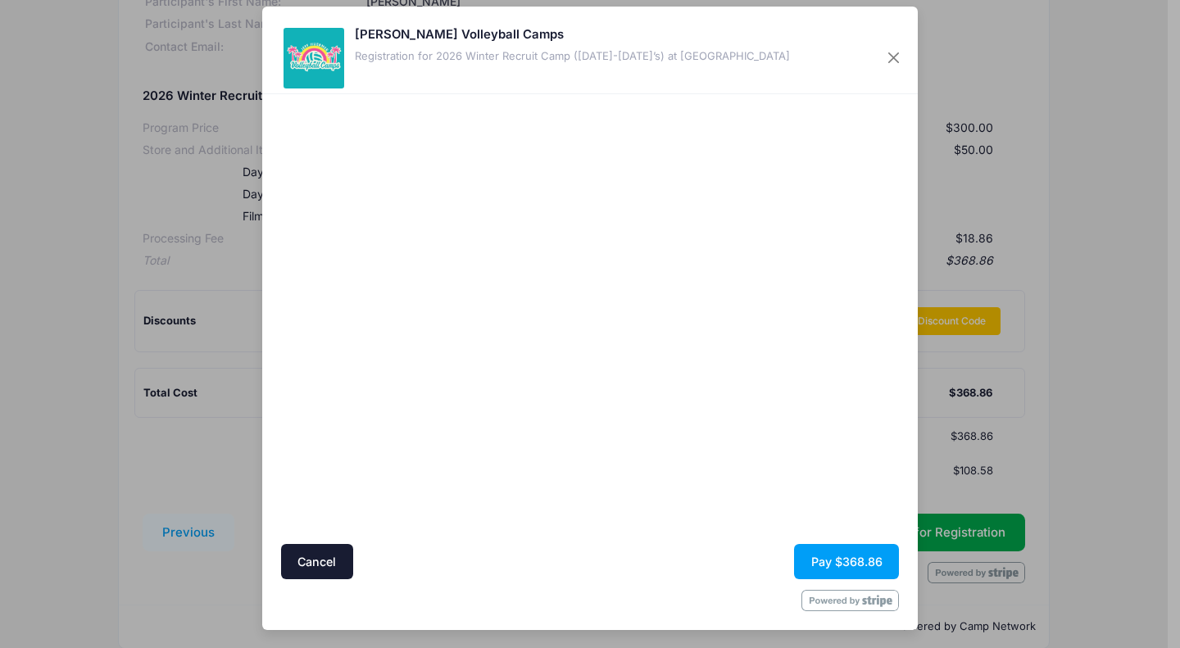
scroll to position [8, 0]
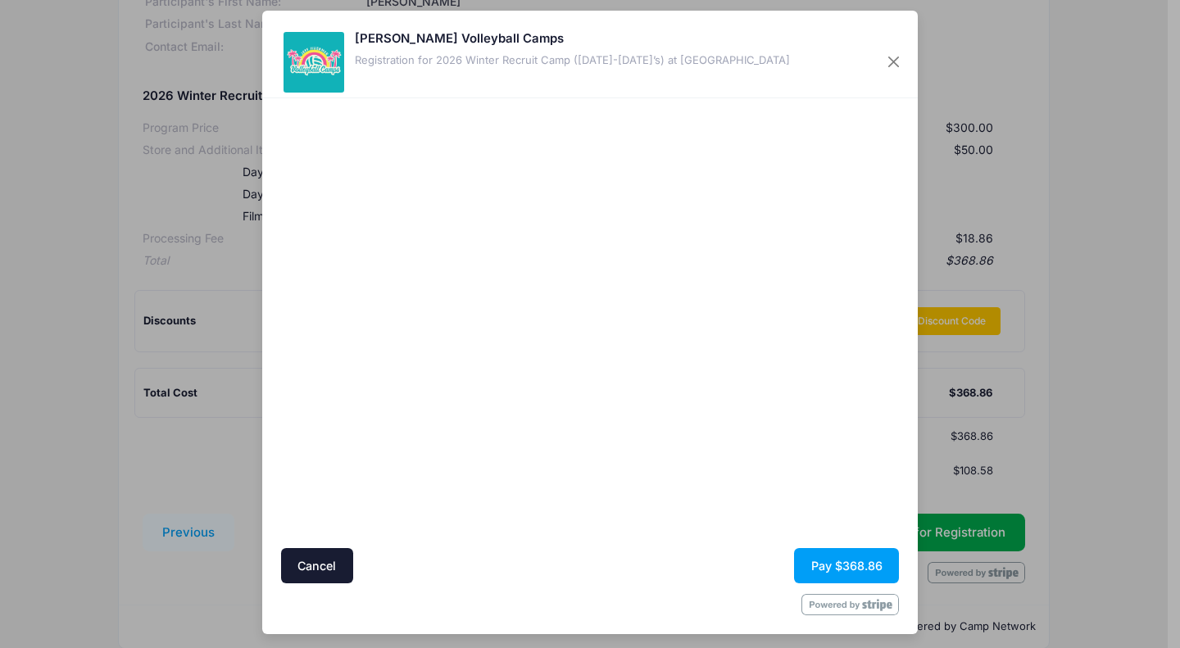
click at [723, 465] on div at bounding box center [749, 324] width 302 height 434
click at [837, 559] on button "Pay $368.86" at bounding box center [846, 565] width 105 height 35
